Goal: Find specific page/section: Find specific page/section

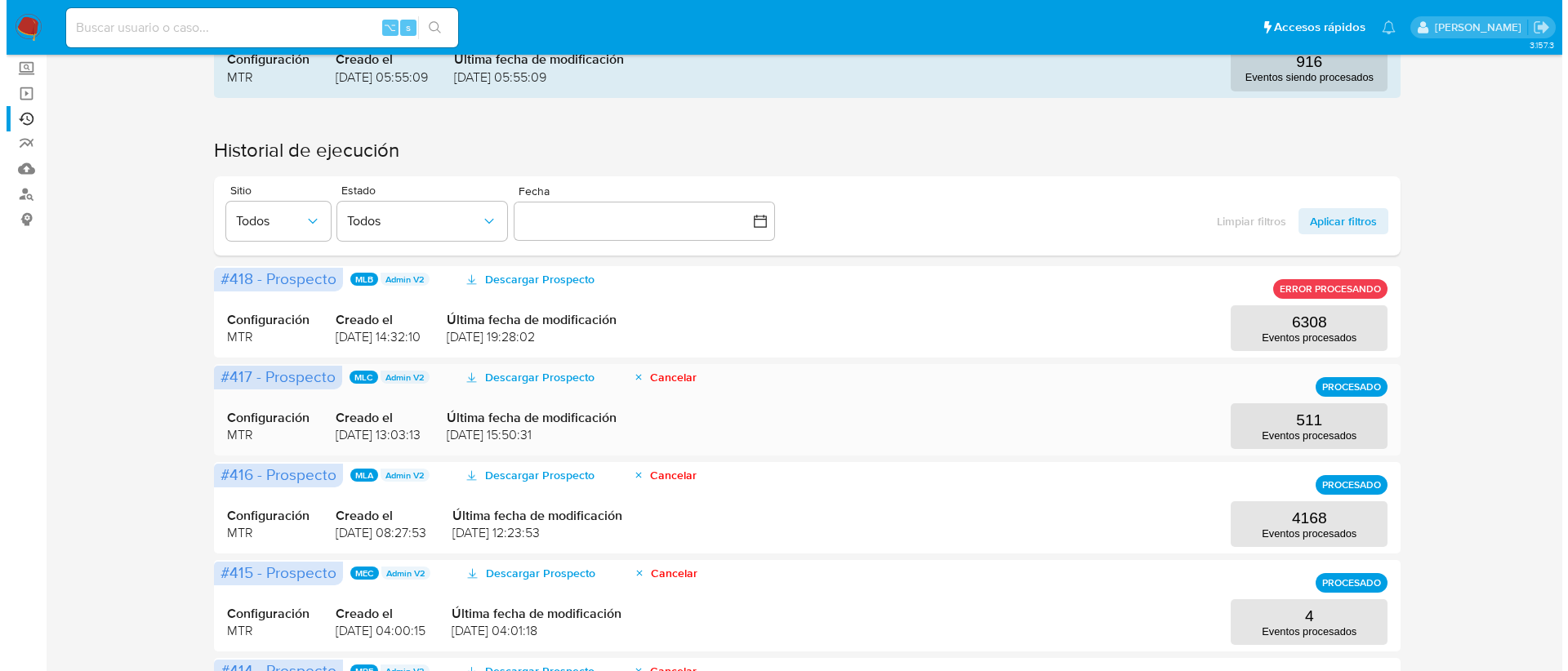
scroll to position [156, 0]
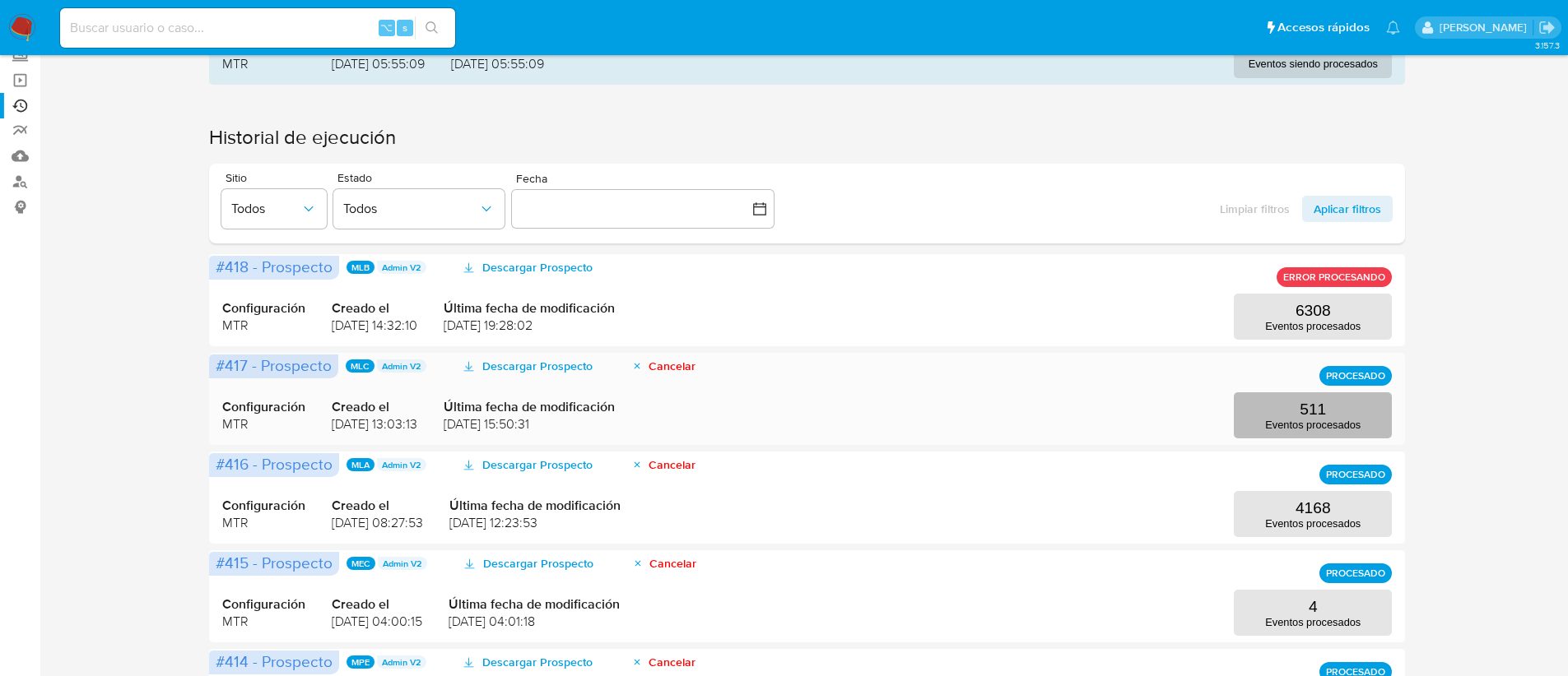
click at [1278, 427] on p "Eventos procesados" at bounding box center [1312, 424] width 96 height 12
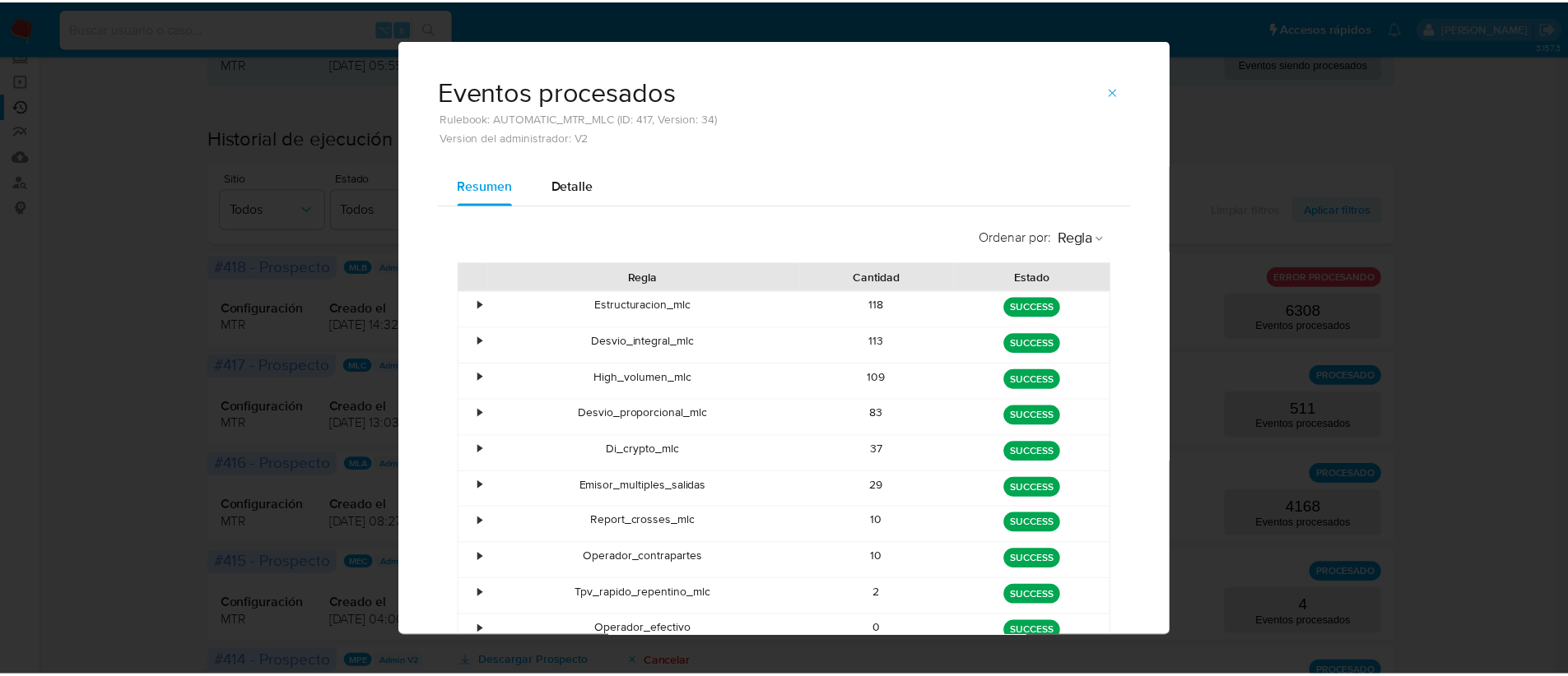
scroll to position [0, 0]
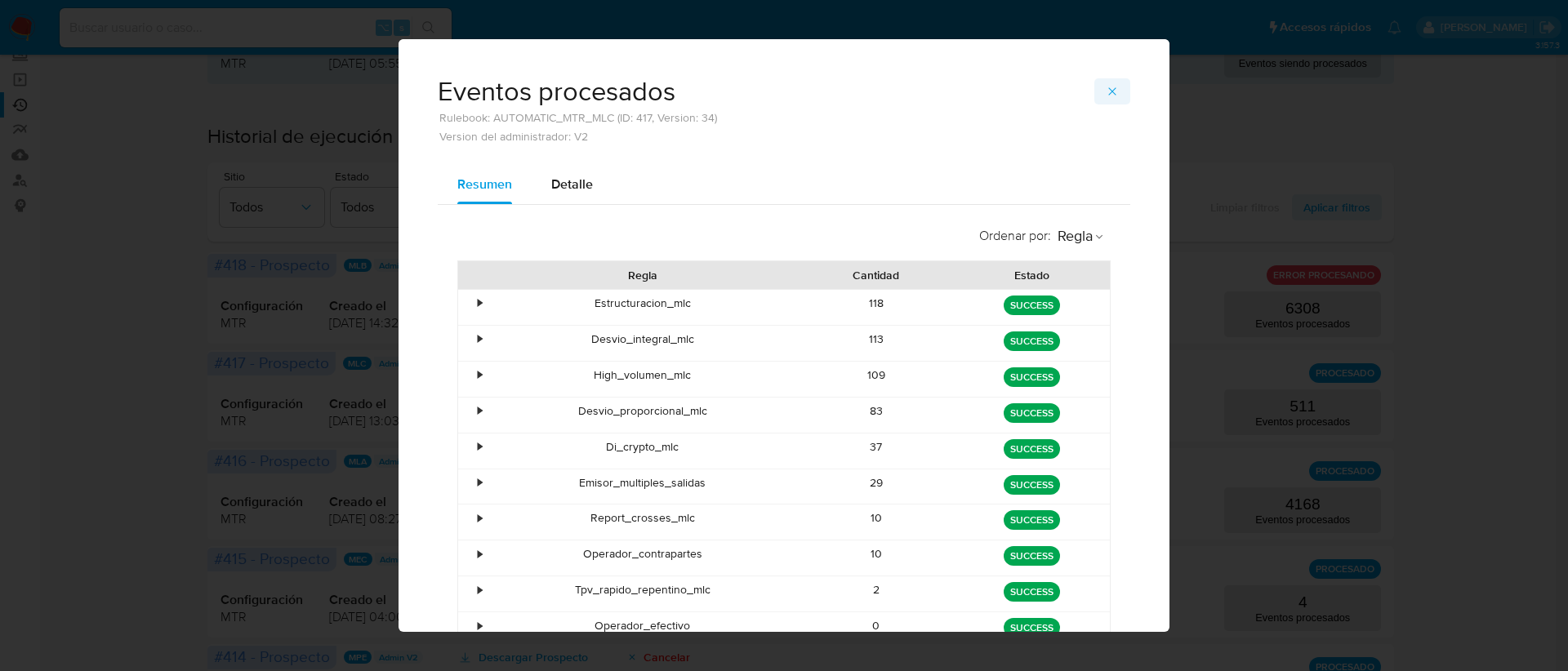
click at [1099, 99] on button "button" at bounding box center [1112, 91] width 36 height 26
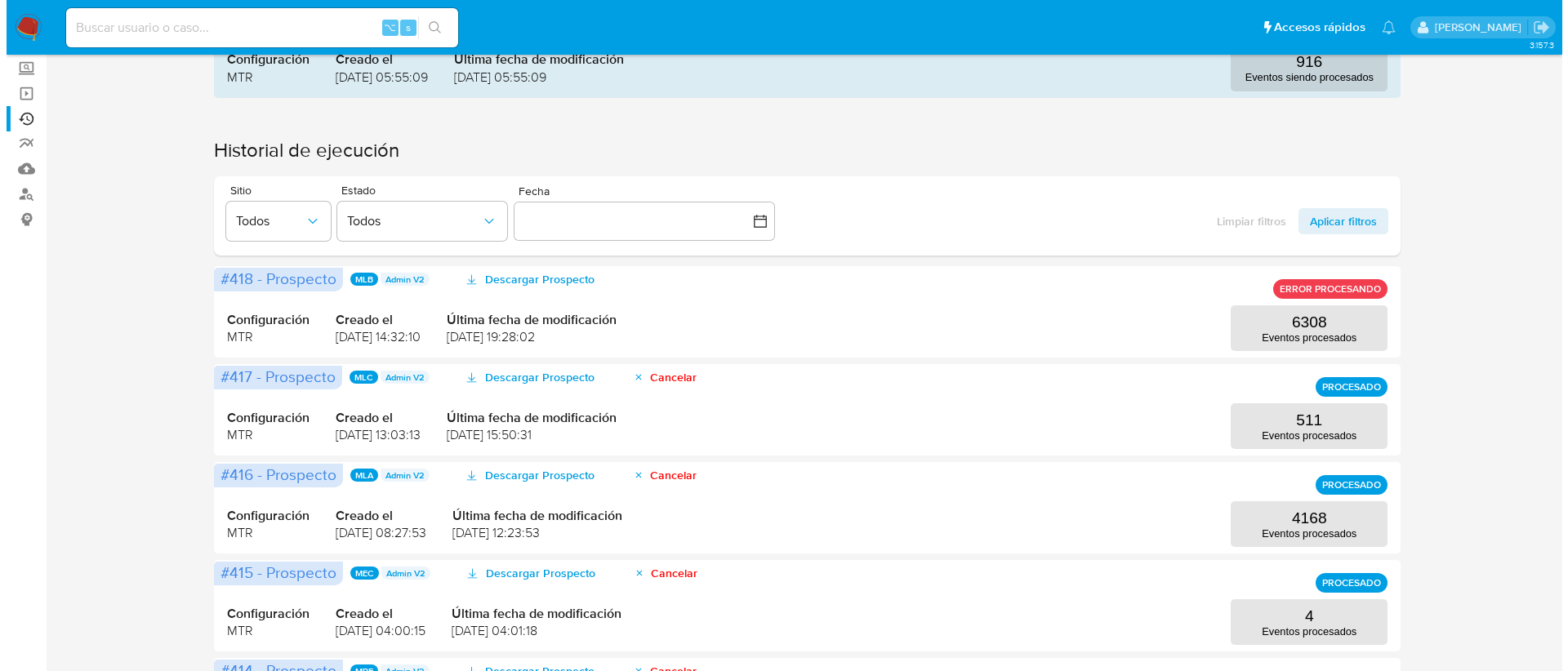
scroll to position [111, 0]
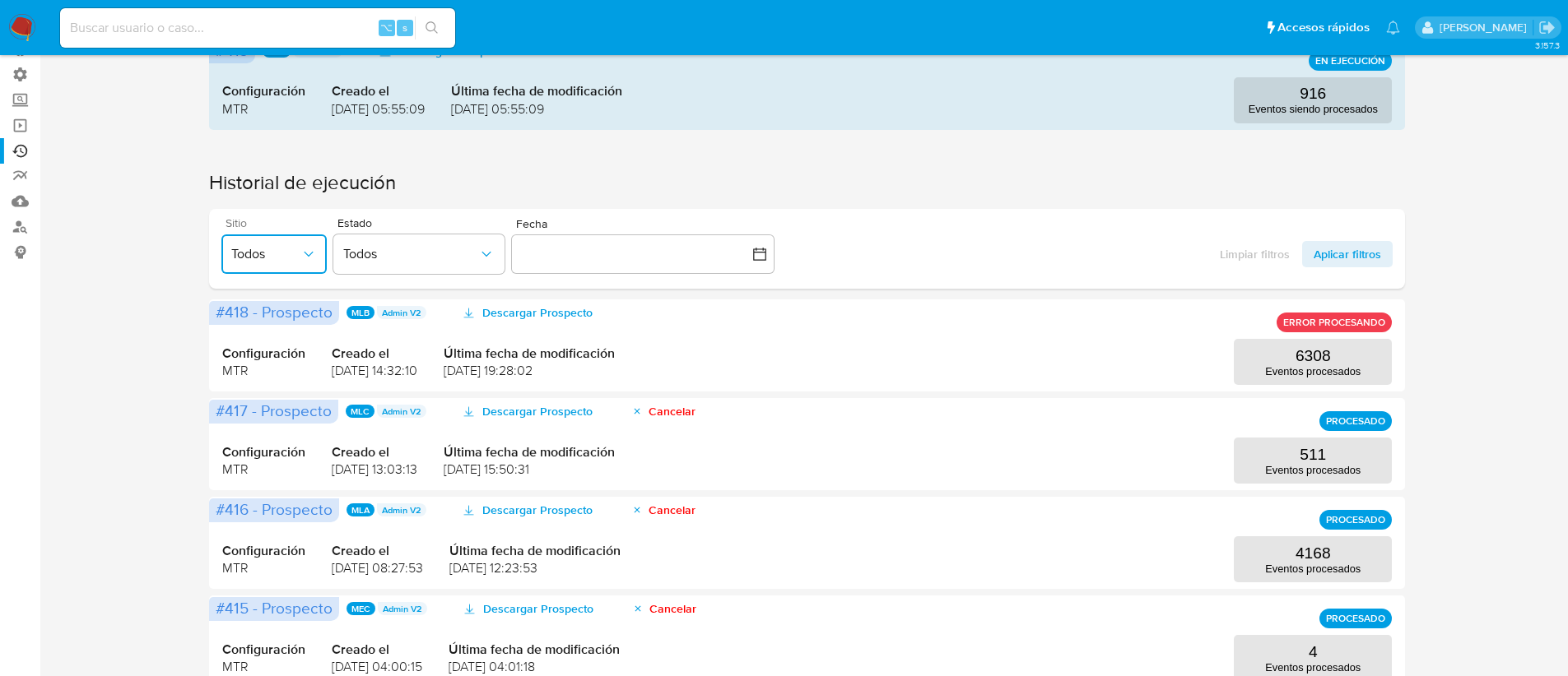
click at [266, 253] on span "Todos" at bounding box center [266, 255] width 69 height 17
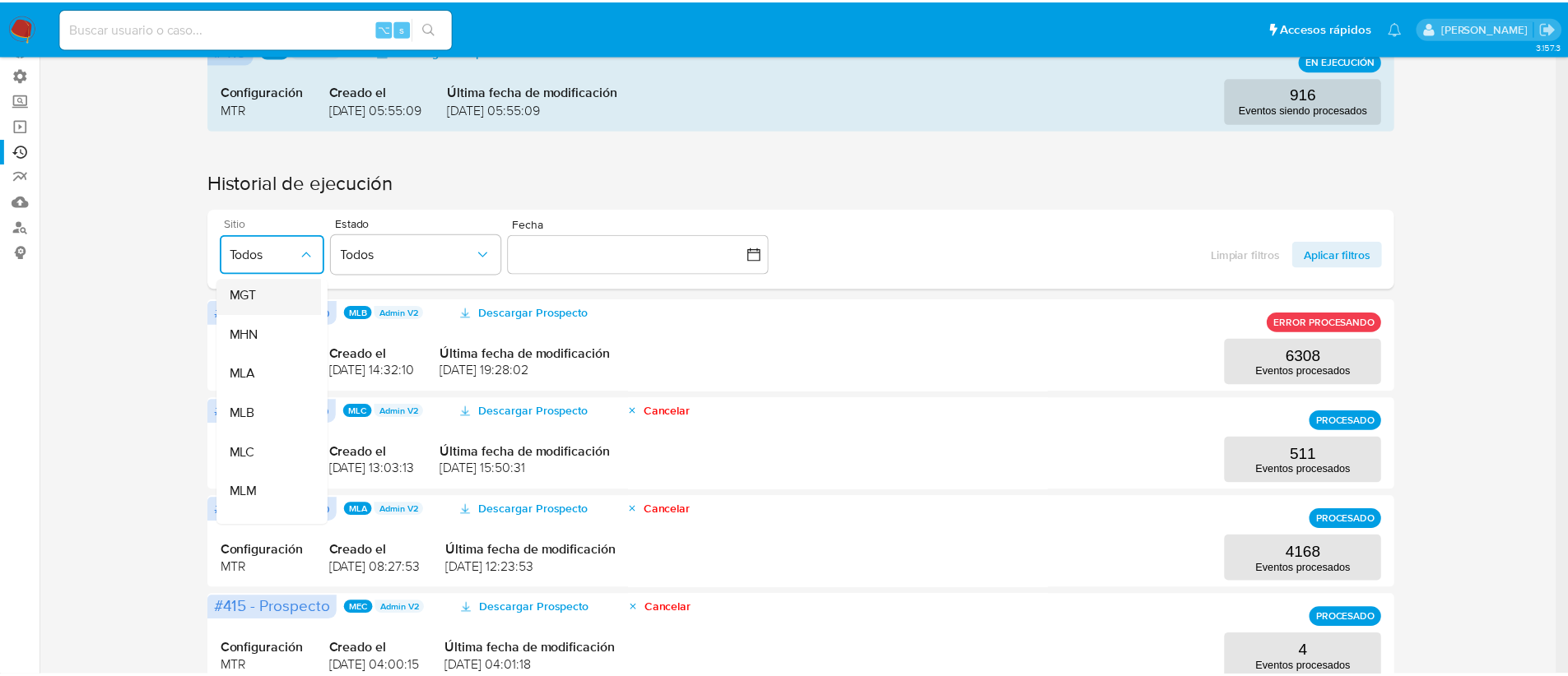
scroll to position [300, 0]
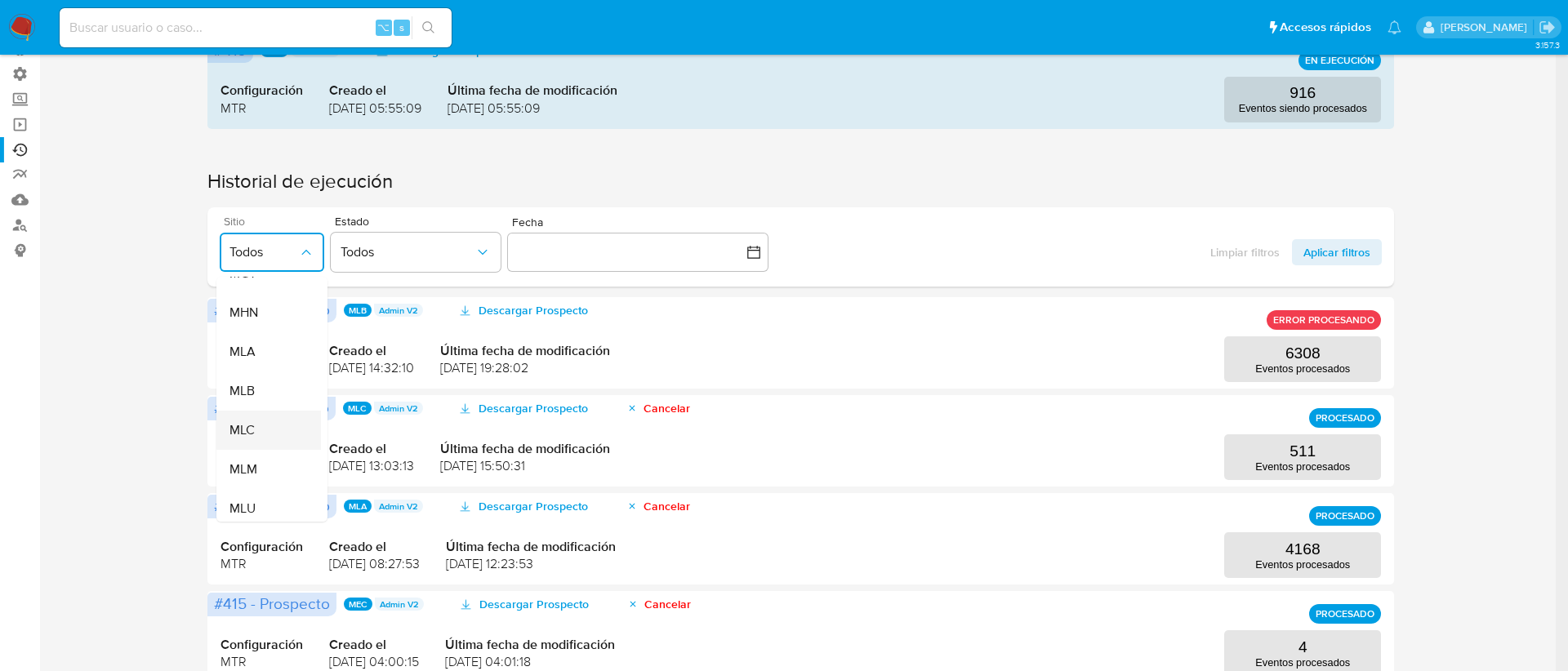
click at [271, 427] on div "MLC" at bounding box center [264, 430] width 69 height 39
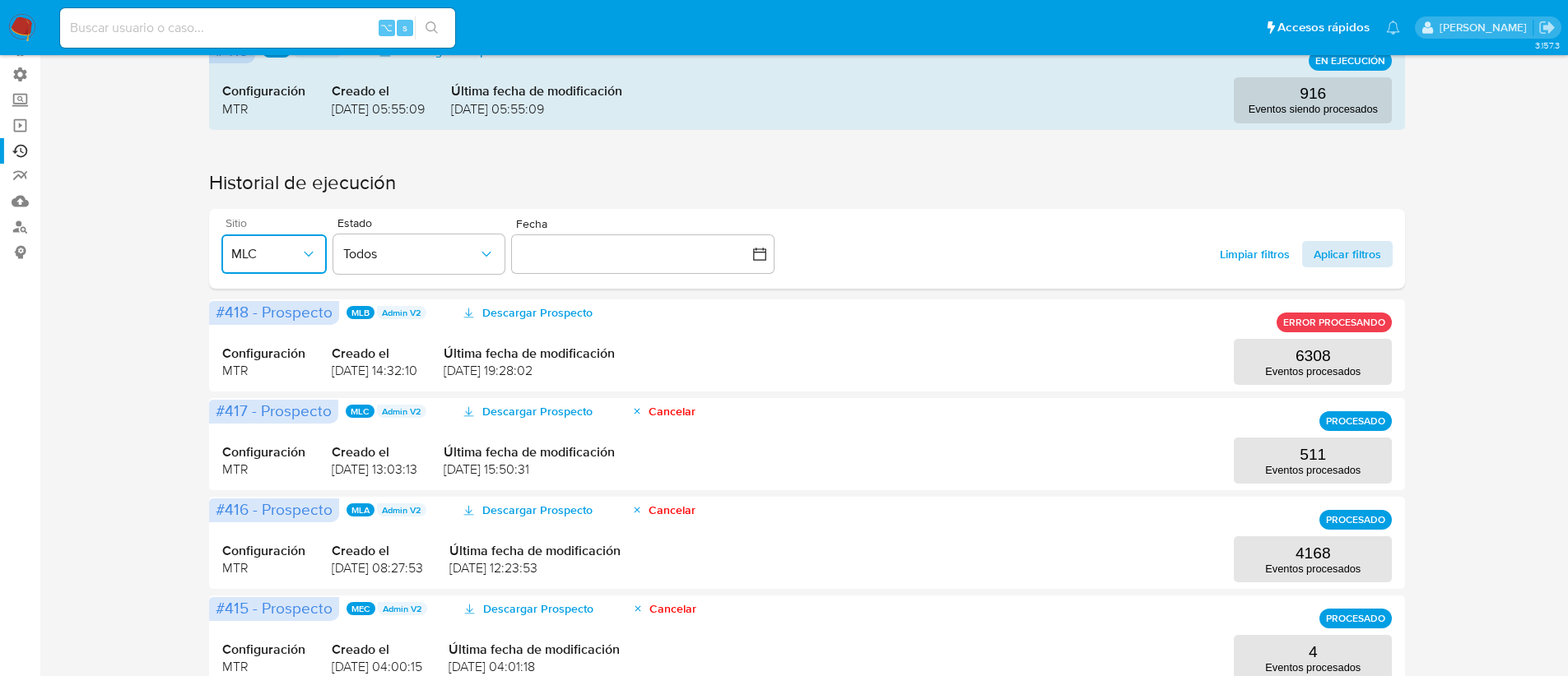
click at [1334, 260] on span "Aplicar filtros" at bounding box center [1347, 254] width 67 height 26
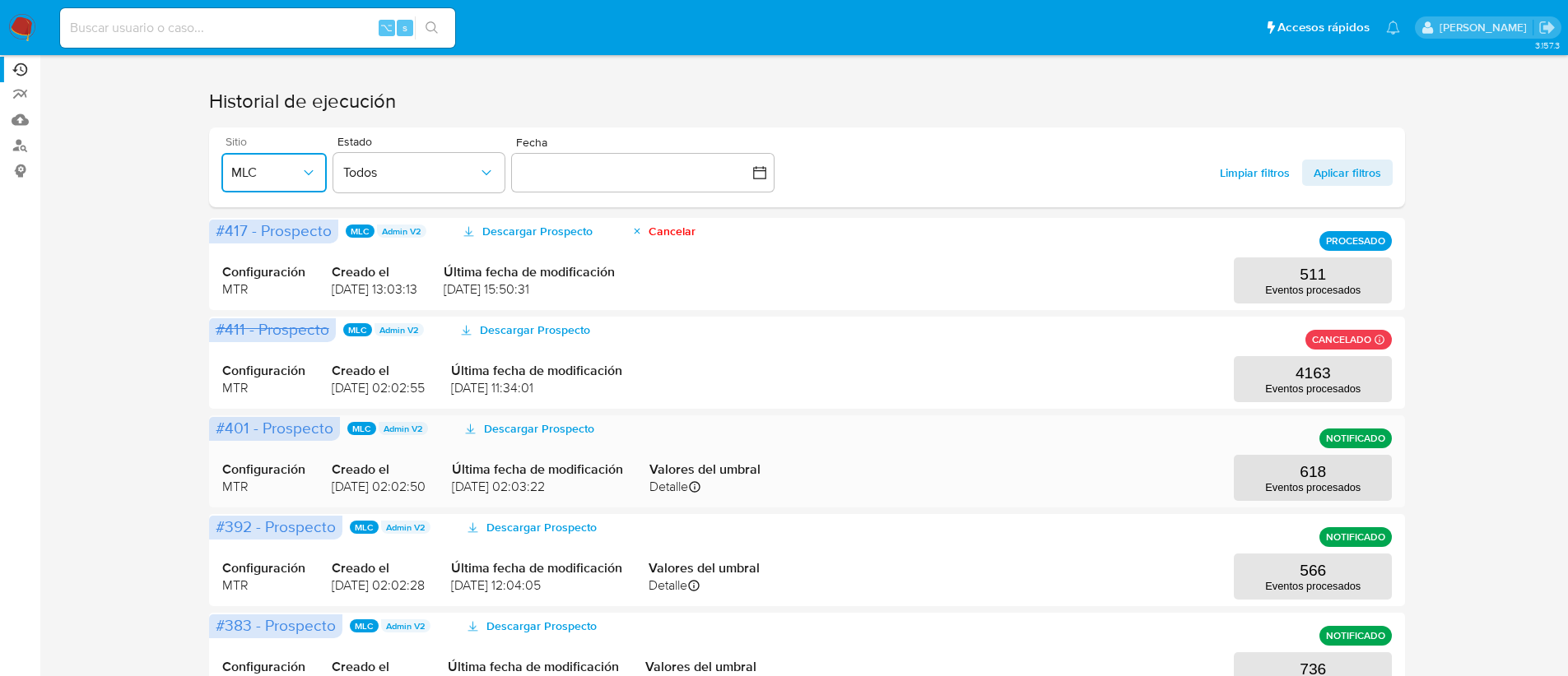
scroll to position [192, 0]
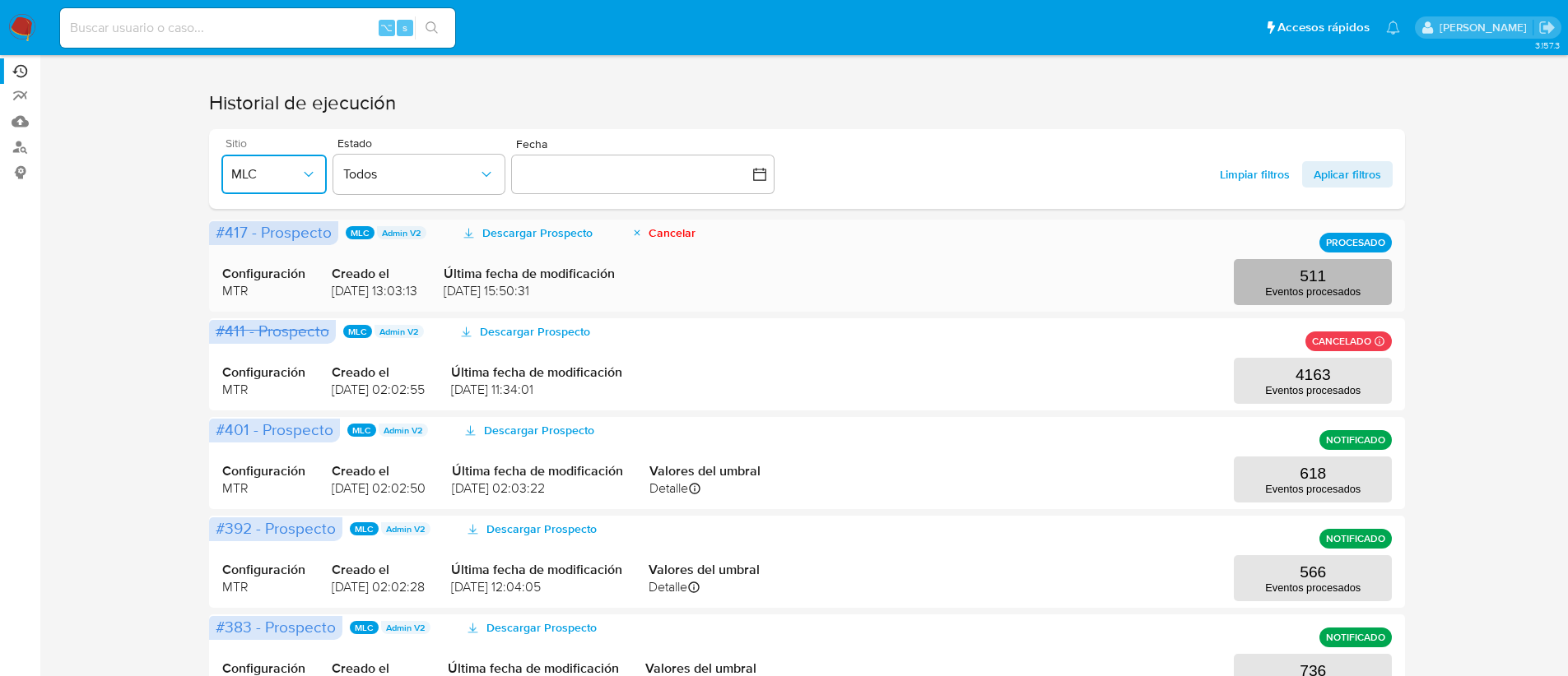
click at [1278, 287] on p "Eventos procesados" at bounding box center [1312, 291] width 96 height 12
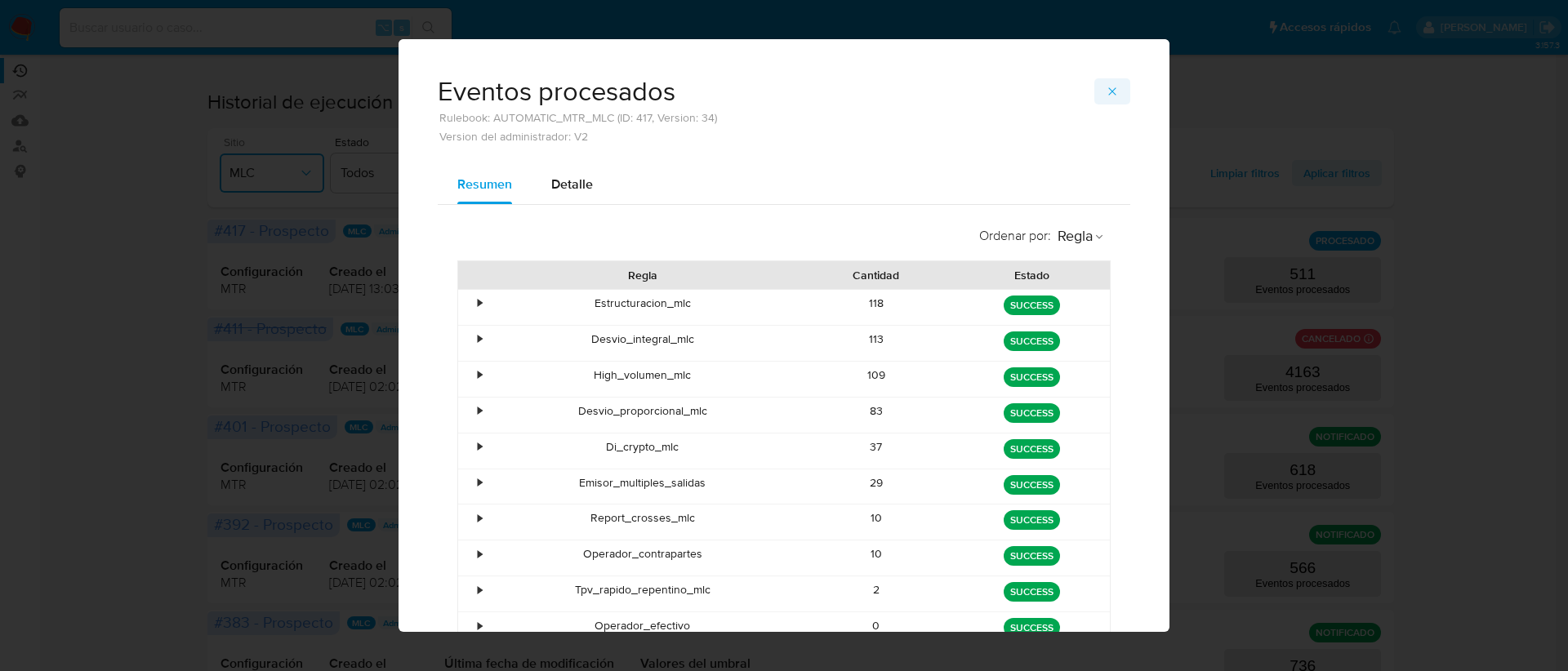
click at [1106, 87] on icon "button" at bounding box center [1113, 91] width 13 height 13
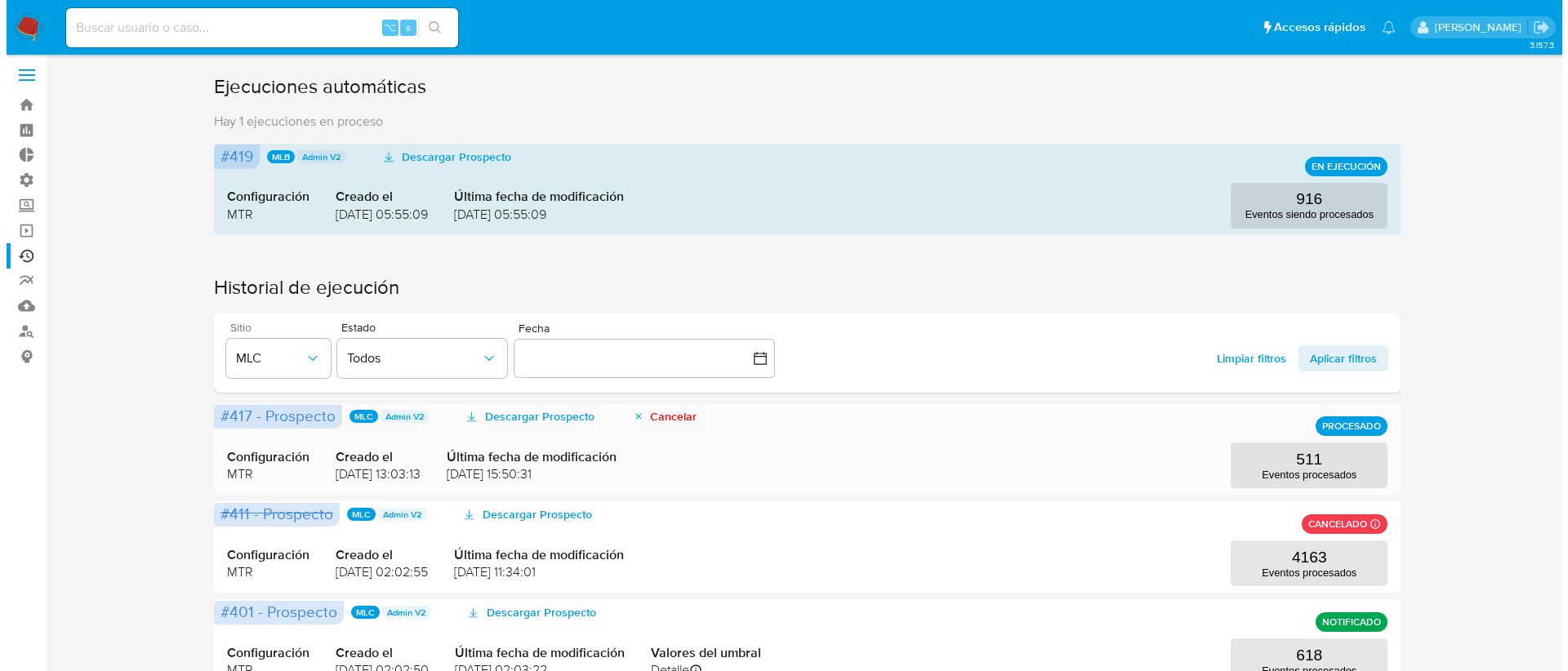
scroll to position [0, 0]
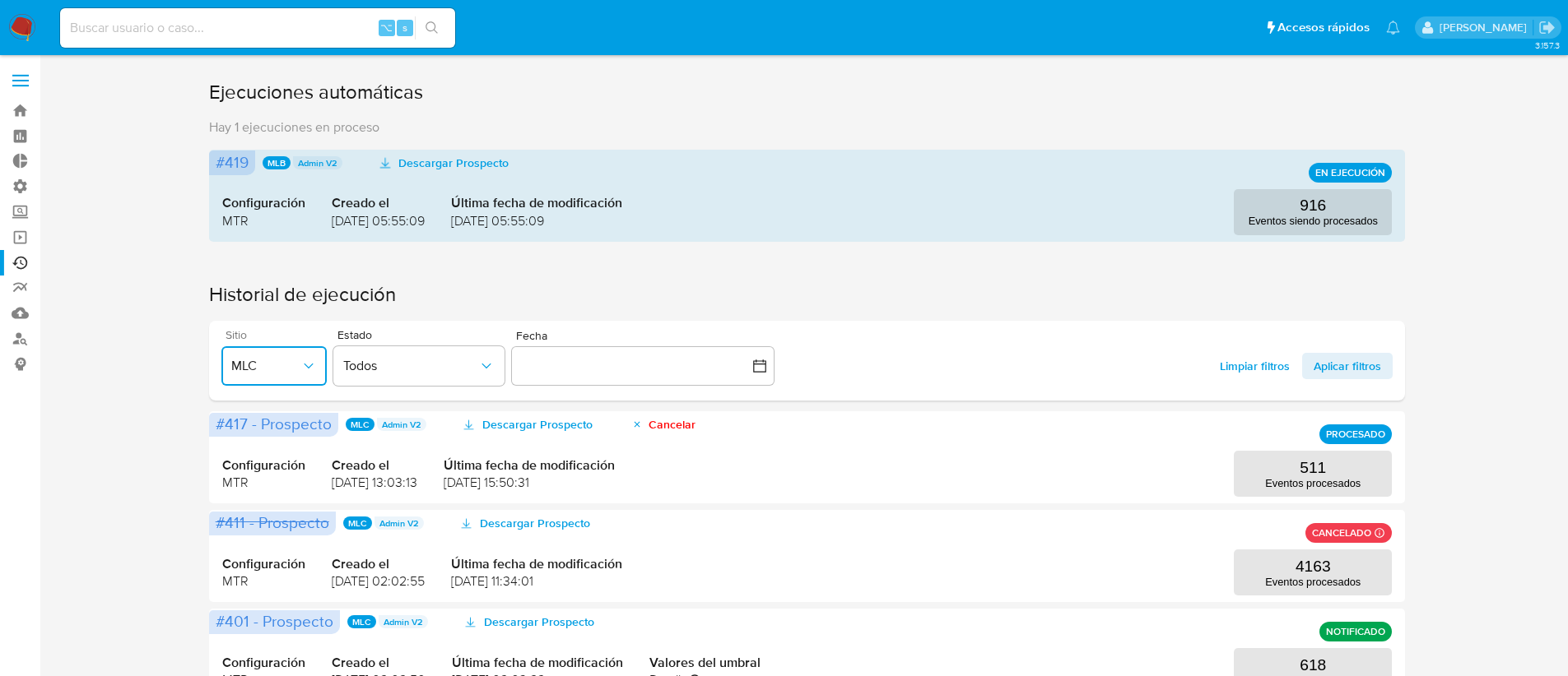
click at [256, 372] on span "MLC" at bounding box center [266, 366] width 69 height 17
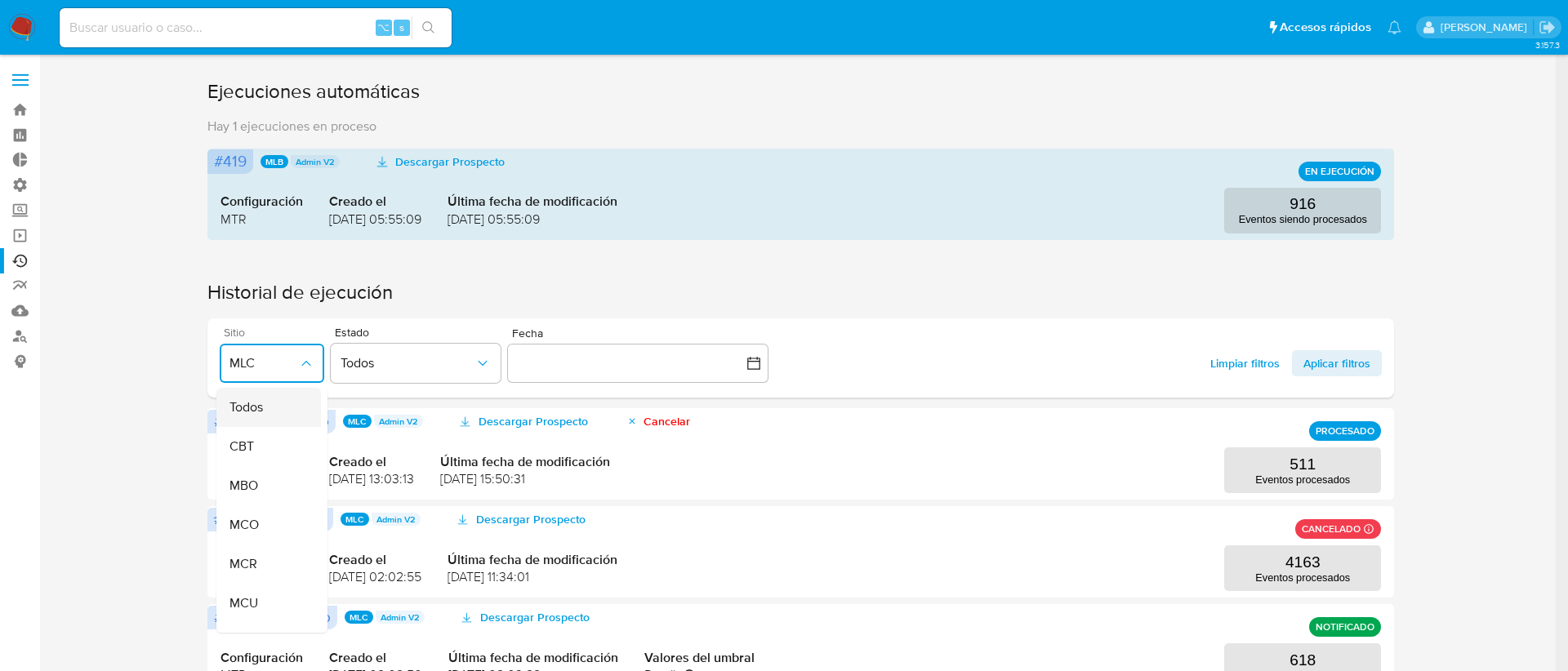
click at [274, 393] on div "Todos" at bounding box center [264, 407] width 69 height 39
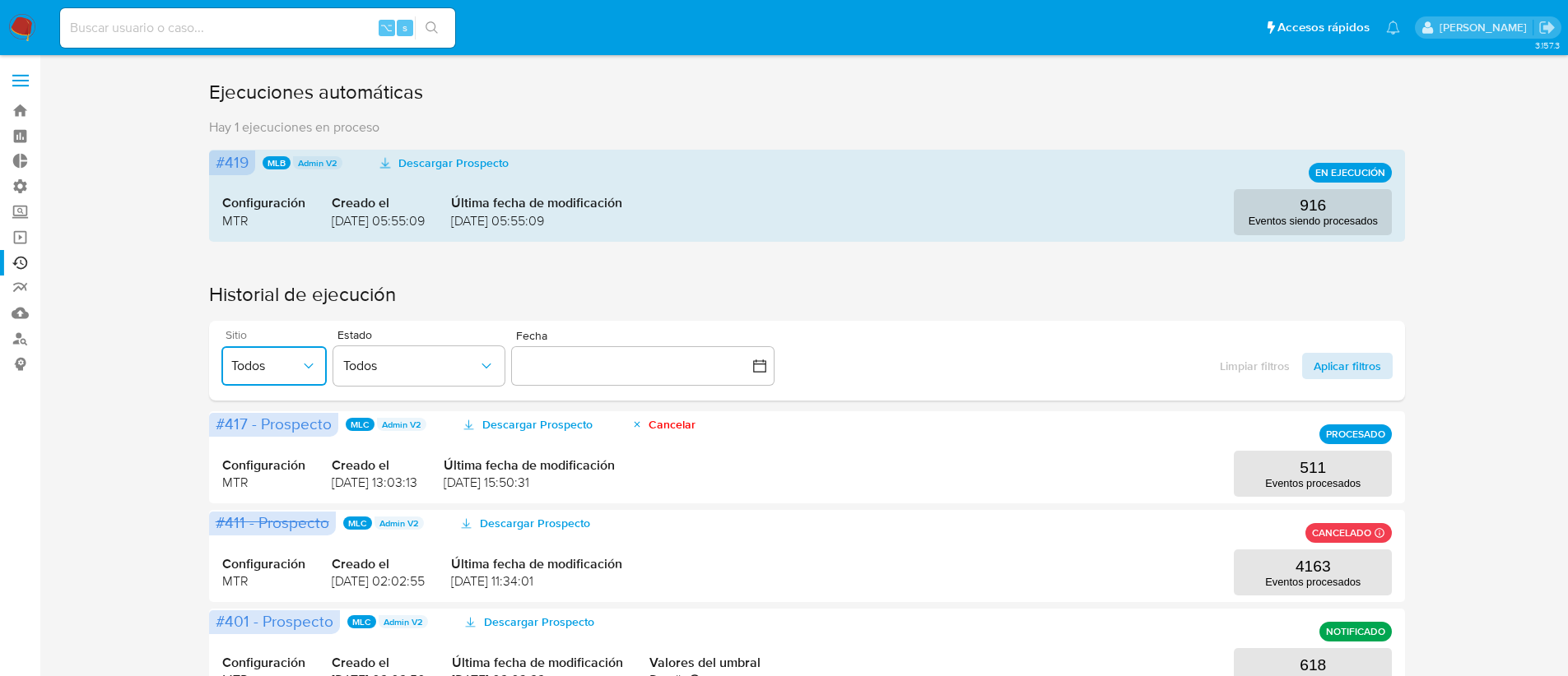
click at [1381, 375] on span "Aplicar filtros" at bounding box center [1347, 366] width 67 height 26
